Goal: Find specific page/section: Find specific page/section

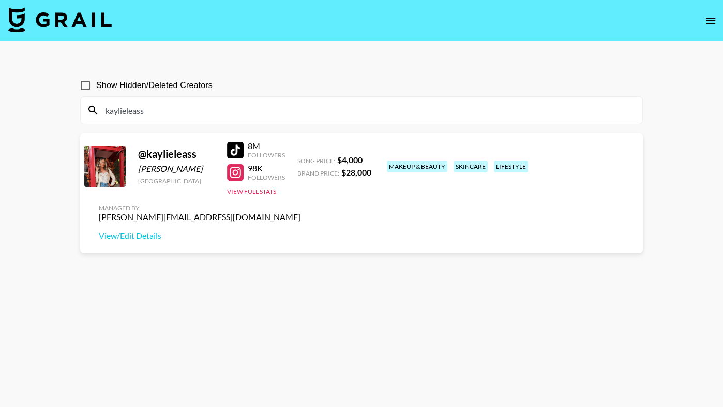
click at [241, 151] on div at bounding box center [235, 150] width 17 height 17
click at [155, 114] on input "kaylieleass" at bounding box center [367, 110] width 537 height 17
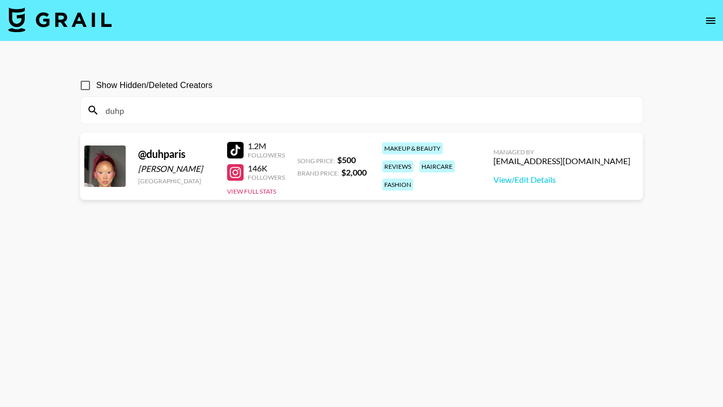
type input "duhp"
click at [294, 76] on div "Show Hidden/Deleted Creators" at bounding box center [361, 85] width 563 height 22
drag, startPoint x: 235, startPoint y: 149, endPoint x: 266, endPoint y: 0, distance: 152.7
click at [0, 0] on section "Show Hidden/Deleted Creators duhp @ duhparis [PERSON_NAME][GEOGRAPHIC_DATA] 1.2…" at bounding box center [361, 228] width 723 height 456
click at [252, 111] on input "duhp" at bounding box center [367, 110] width 537 height 17
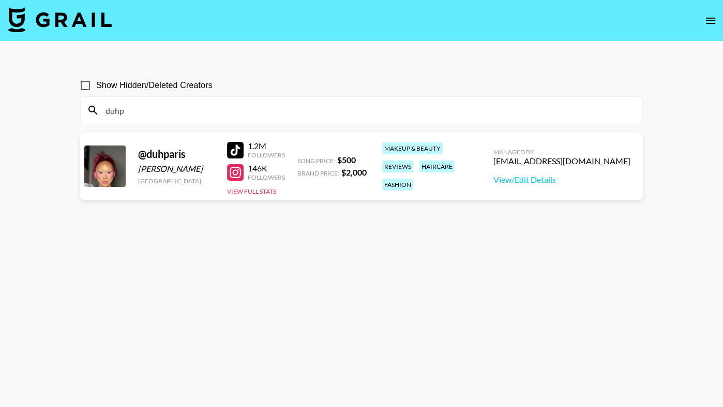
click at [252, 111] on input "duhp" at bounding box center [367, 110] width 537 height 17
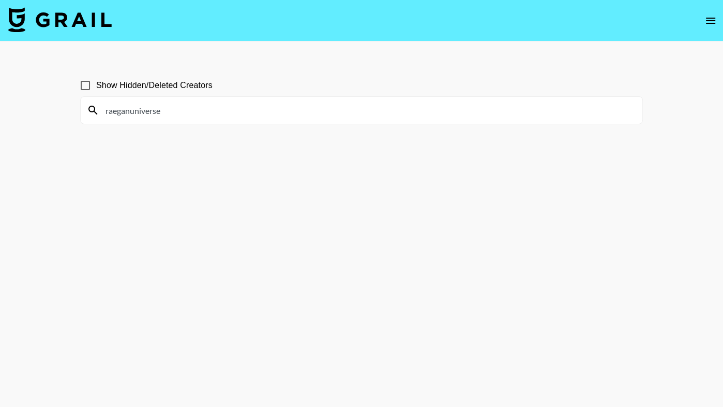
drag, startPoint x: 172, startPoint y: 114, endPoint x: 98, endPoint y: 113, distance: 74.5
click at [98, 113] on div "raeganuniverse" at bounding box center [362, 110] width 562 height 27
type input "raeganuniverse"
drag, startPoint x: 166, startPoint y: 112, endPoint x: 48, endPoint y: 112, distance: 118.4
click at [48, 112] on main "Show Hidden/Deleted Creators richelle_zh" at bounding box center [361, 227] width 723 height 373
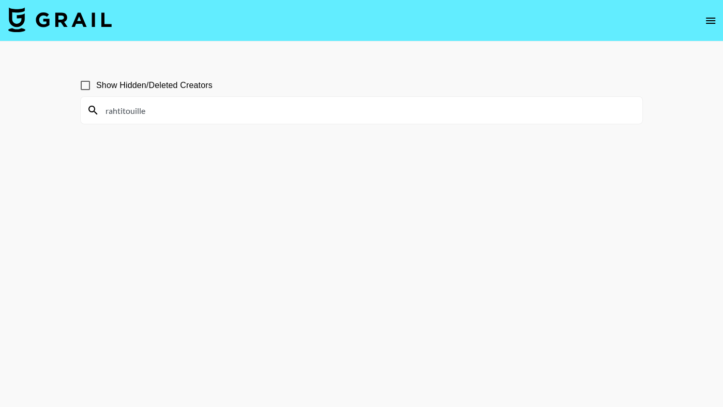
drag, startPoint x: 158, startPoint y: 102, endPoint x: 151, endPoint y: 114, distance: 13.9
click at [150, 114] on input "rahtitouille" at bounding box center [367, 110] width 537 height 17
drag, startPoint x: 150, startPoint y: 115, endPoint x: 107, endPoint y: 111, distance: 43.2
click at [107, 111] on input "icm_triplets" at bounding box center [367, 110] width 537 height 17
drag, startPoint x: 177, startPoint y: 107, endPoint x: 72, endPoint y: 107, distance: 105.0
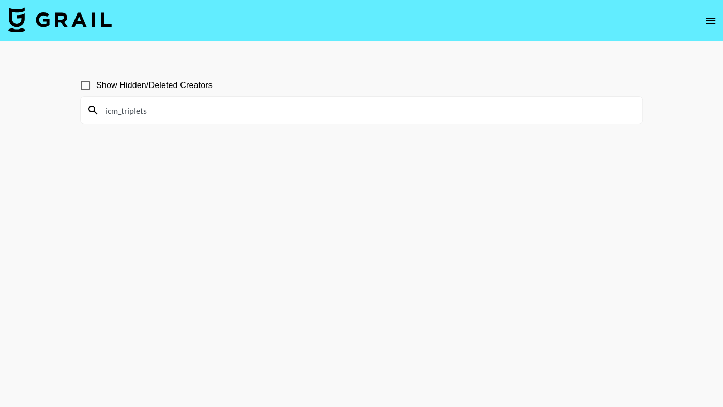
click at [72, 107] on div "Show Hidden/Deleted Creators icm_triplets" at bounding box center [361, 228] width 579 height 324
drag, startPoint x: 158, startPoint y: 110, endPoint x: 71, endPoint y: 98, distance: 87.7
click at [71, 98] on main "Show Hidden/Deleted Creators princessblurry" at bounding box center [361, 227] width 723 height 373
type input "princessblurry"
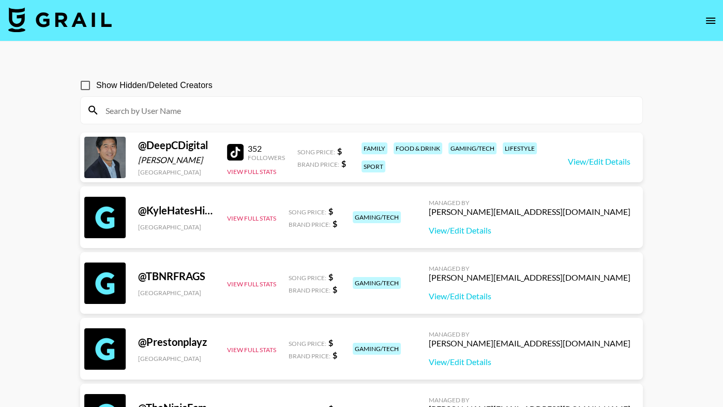
click at [76, 19] on img at bounding box center [59, 19] width 103 height 25
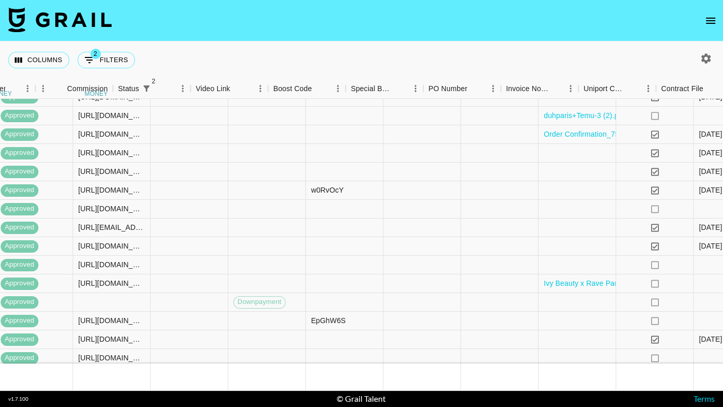
scroll to position [279, 1085]
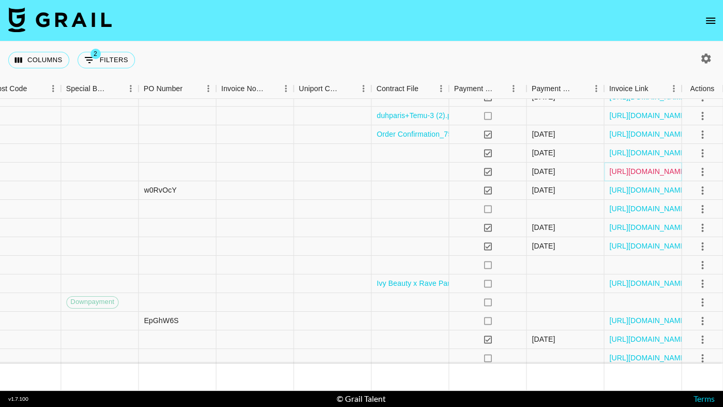
click at [631, 169] on link "[URL][DOMAIN_NAME]" at bounding box center [648, 171] width 78 height 10
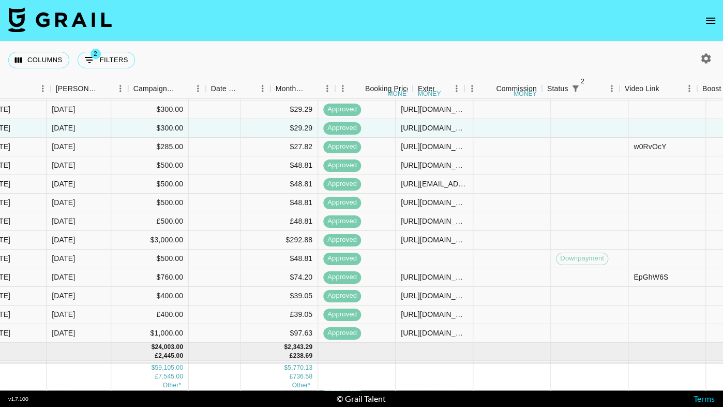
scroll to position [323, 226]
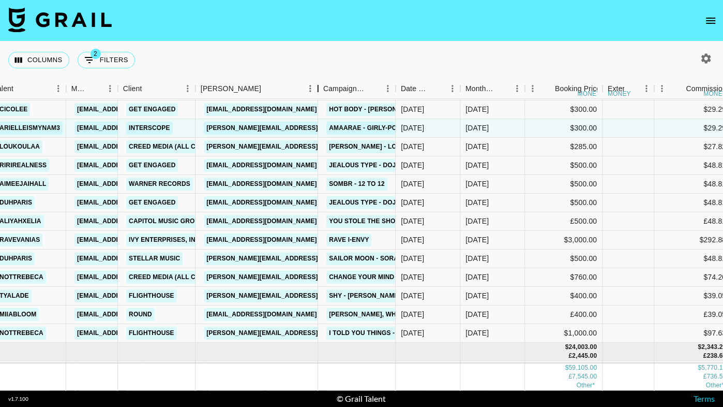
drag, startPoint x: 272, startPoint y: 87, endPoint x: 329, endPoint y: 83, distance: 57.6
click at [324, 83] on div "Booker" at bounding box center [318, 89] width 12 height 20
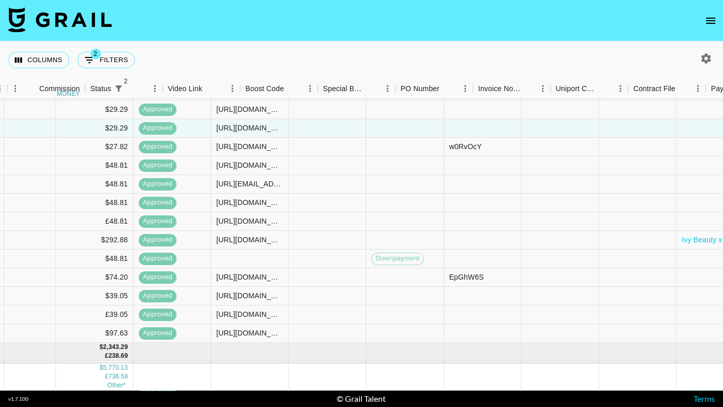
scroll to position [323, 1085]
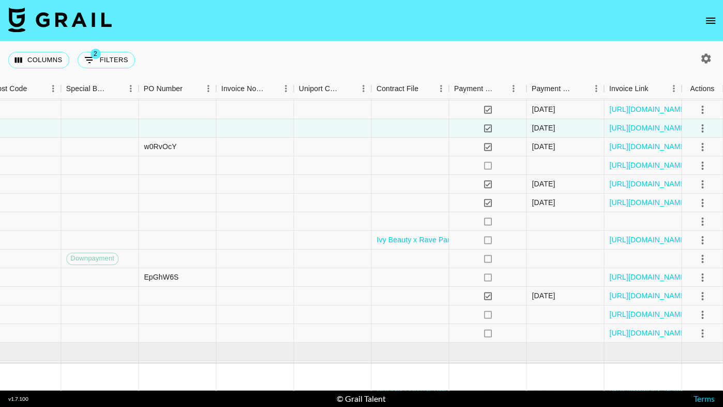
click at [623, 45] on div "Columns 2 Filters + Booking" at bounding box center [361, 59] width 723 height 37
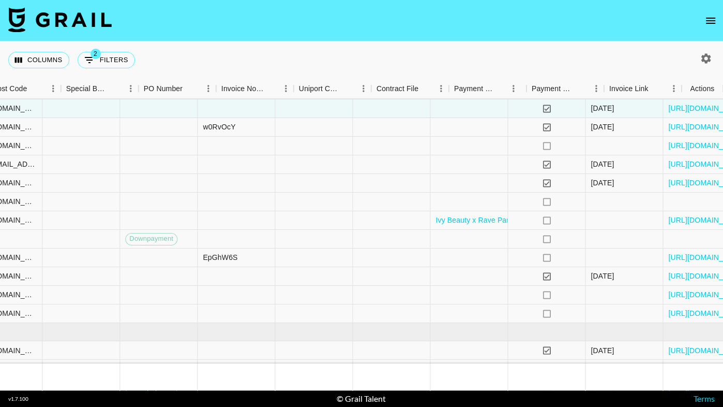
scroll to position [342, 1085]
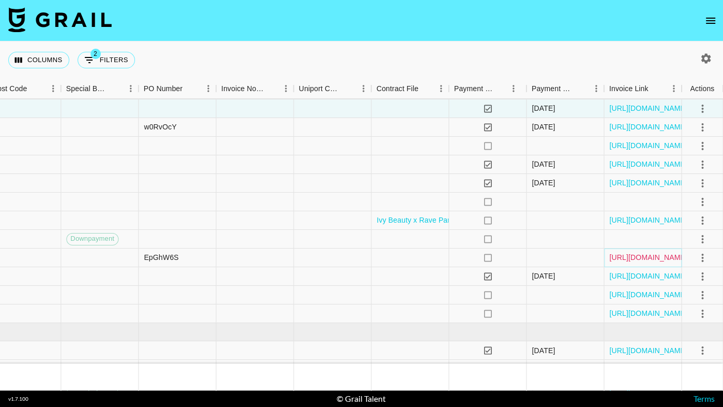
click at [642, 261] on link "[URL][DOMAIN_NAME]" at bounding box center [648, 257] width 78 height 10
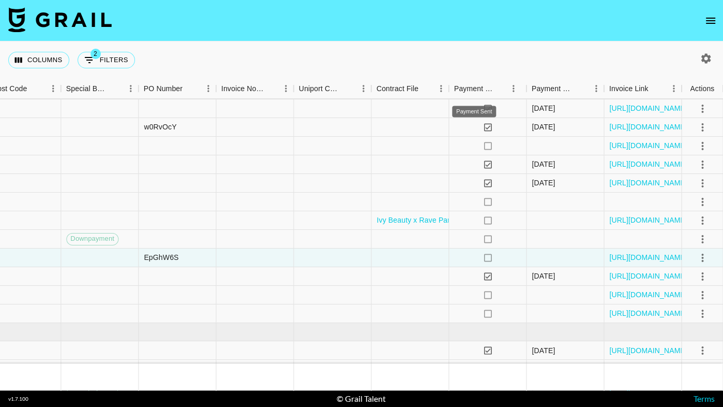
click at [500, 43] on div "Columns 2 Filters + Booking" at bounding box center [361, 59] width 723 height 37
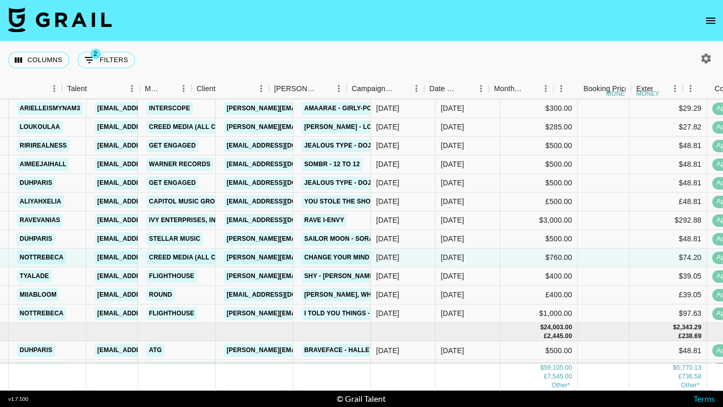
scroll to position [342, 29]
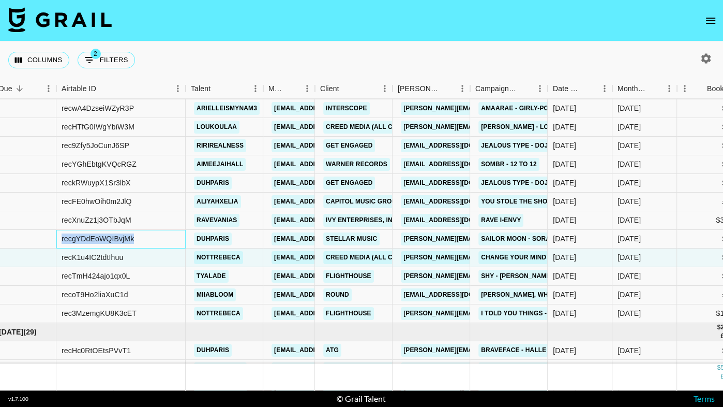
drag, startPoint x: 133, startPoint y: 237, endPoint x: 62, endPoint y: 236, distance: 71.9
click at [62, 236] on div "recgYDdEoWQIBvjMk" at bounding box center [98, 238] width 72 height 10
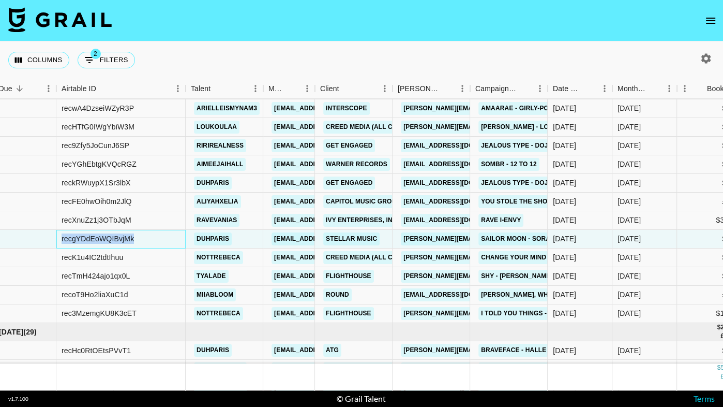
copy div "recgYDdEoWQIBvjMk"
click at [186, 200] on div "aliyahxelia" at bounding box center [225, 201] width 78 height 19
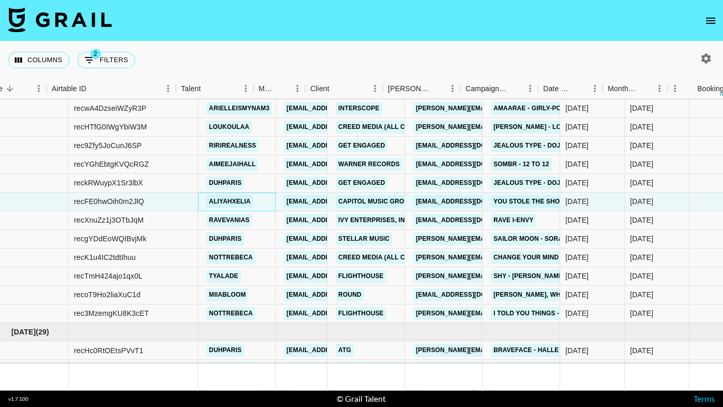
scroll to position [342, 0]
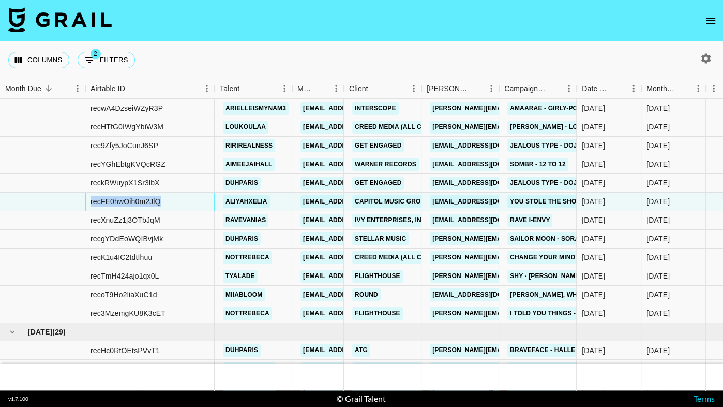
drag, startPoint x: 167, startPoint y: 201, endPoint x: 91, endPoint y: 201, distance: 76.0
click at [90, 201] on div "recFE0hwOih0m2JlQ" at bounding box center [149, 201] width 129 height 19
copy div "recFE0hwOih0m2JlQ"
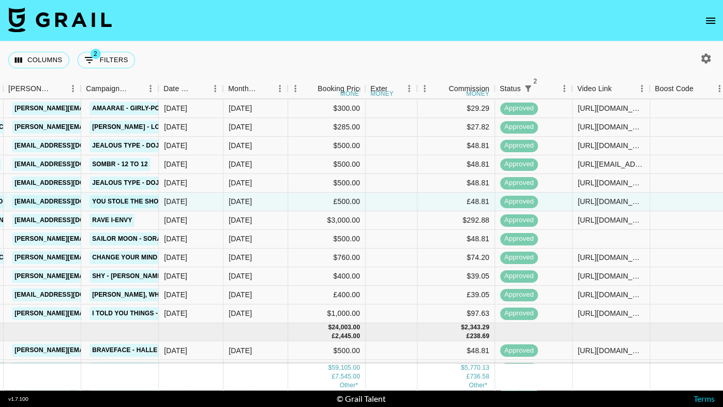
click at [324, 55] on div "Columns 2 Filters + Booking" at bounding box center [361, 59] width 723 height 37
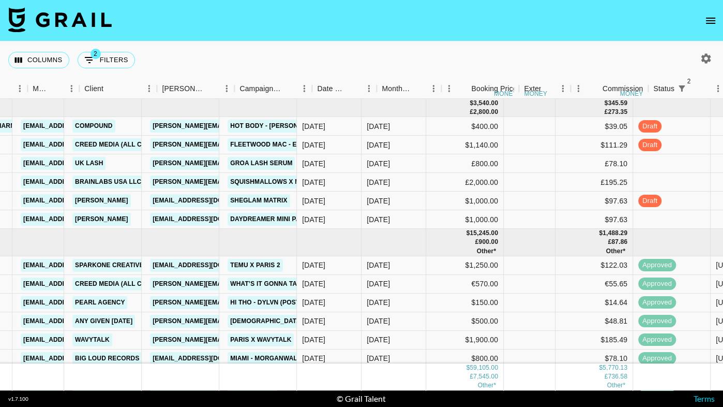
scroll to position [0, 238]
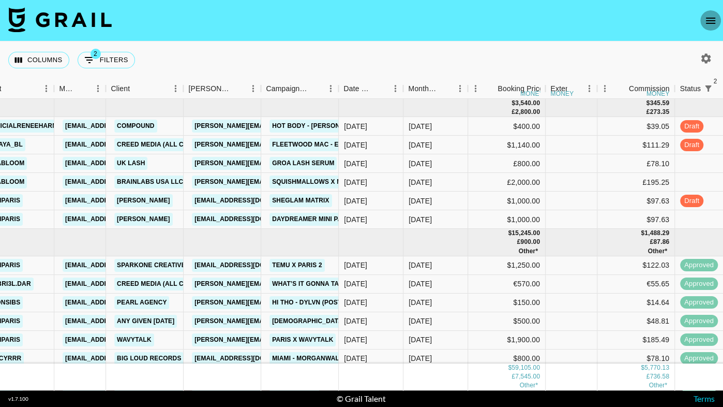
click at [704, 18] on icon "open drawer" at bounding box center [710, 20] width 12 height 12
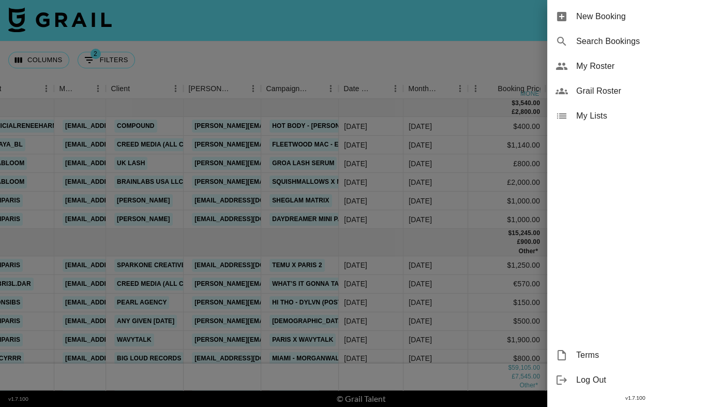
click at [607, 83] on div "Grail Roster" at bounding box center [635, 91] width 176 height 25
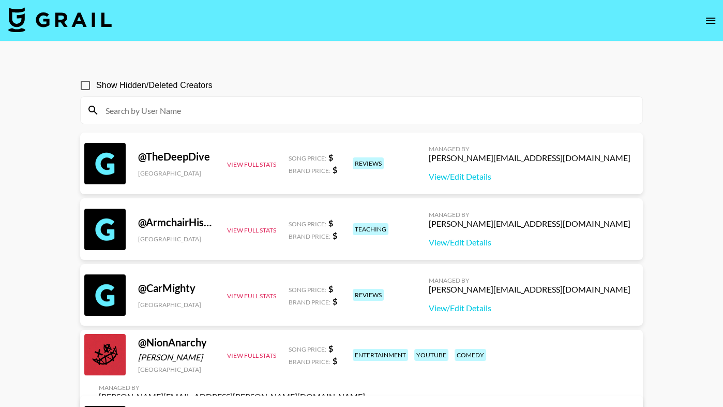
click at [234, 108] on input at bounding box center [367, 110] width 537 height 17
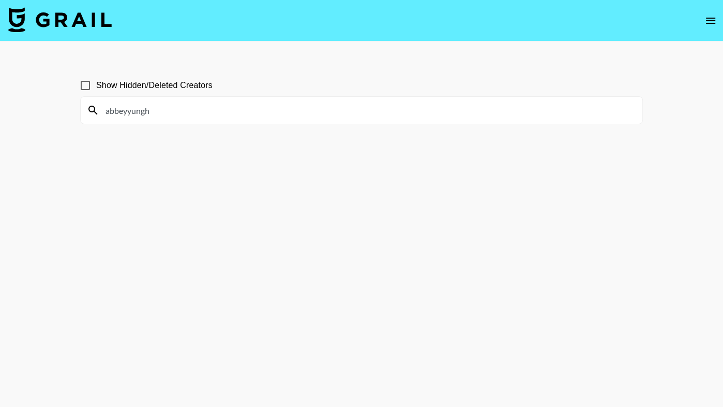
type input "abbeyyungh"
click at [91, 84] on input "Show Hidden/Deleted Creators" at bounding box center [85, 85] width 22 height 22
checkbox input "true"
click at [183, 125] on section "Show Hidden/Deleted Creators abbeyyungh" at bounding box center [361, 228] width 563 height 324
click at [199, 109] on input "abbeyyungh" at bounding box center [367, 110] width 537 height 17
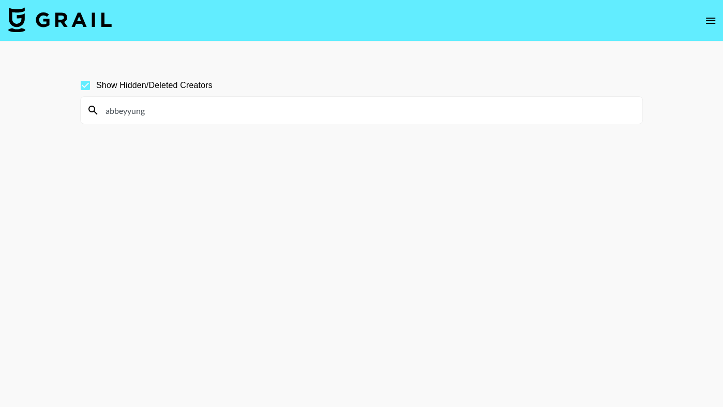
type input "abbeyyung"
click at [84, 82] on input "Show Hidden/Deleted Creators" at bounding box center [85, 85] width 22 height 22
checkbox input "false"
drag, startPoint x: 157, startPoint y: 112, endPoint x: 88, endPoint y: 112, distance: 68.8
click at [116, 112] on input "abbeyyung" at bounding box center [367, 110] width 537 height 17
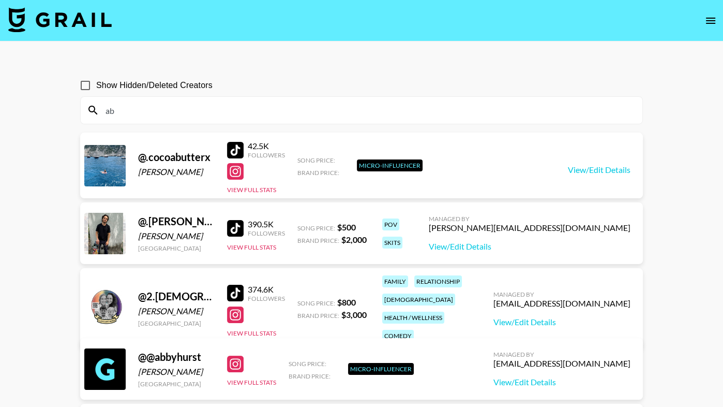
type input "a"
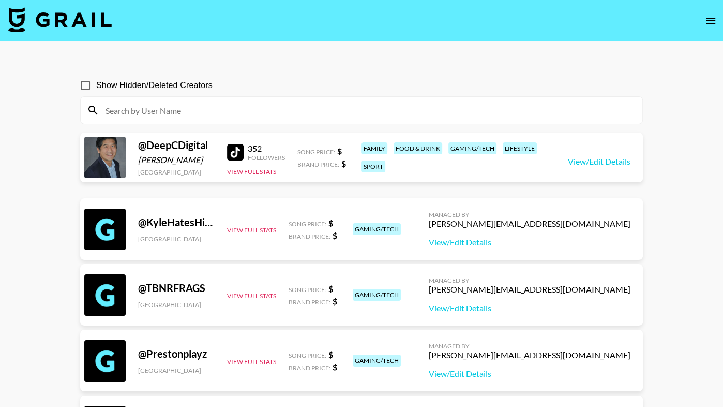
click at [73, 13] on img at bounding box center [59, 19] width 103 height 25
